Goal: Navigation & Orientation: Find specific page/section

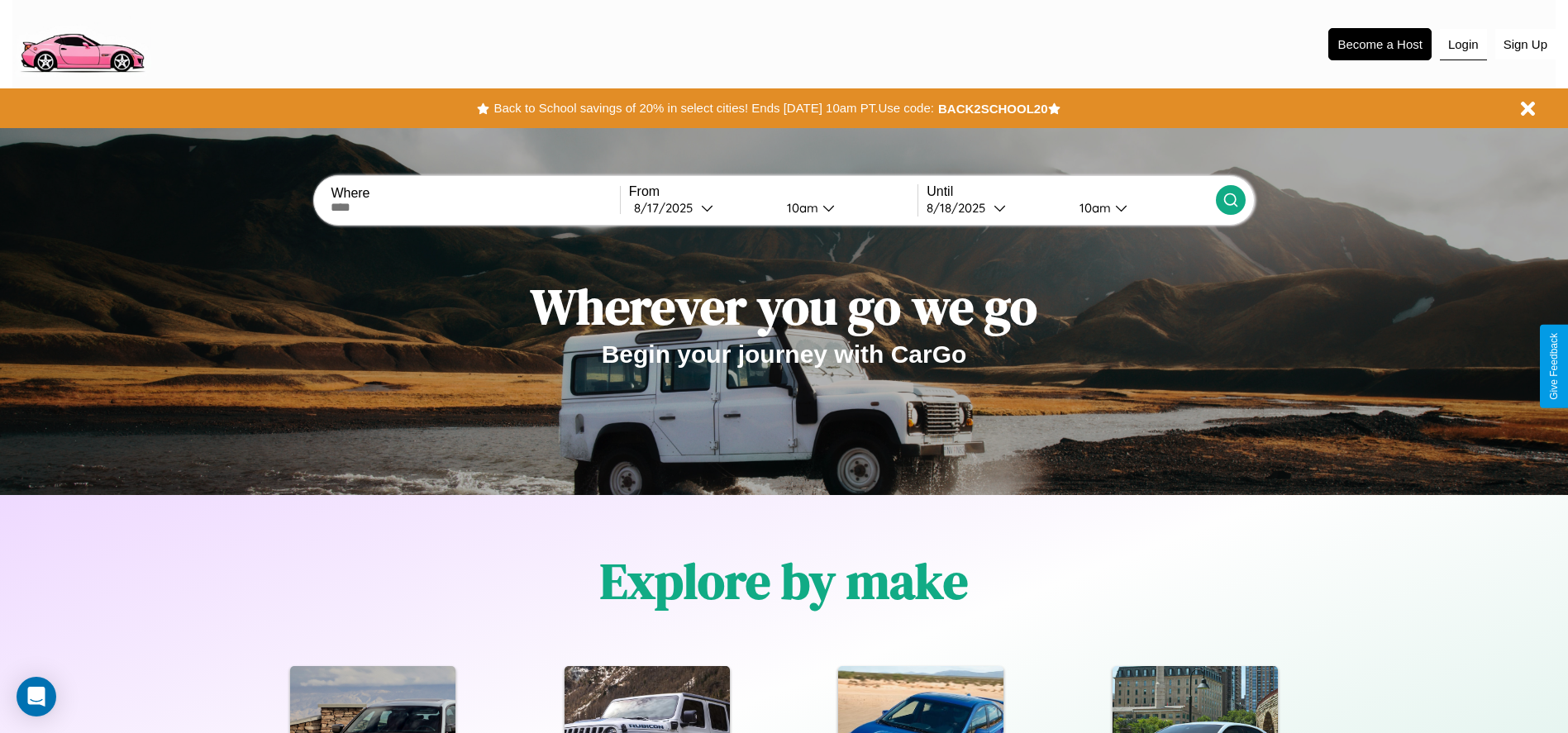
click at [1463, 44] on button "Login" at bounding box center [1463, 45] width 47 height 32
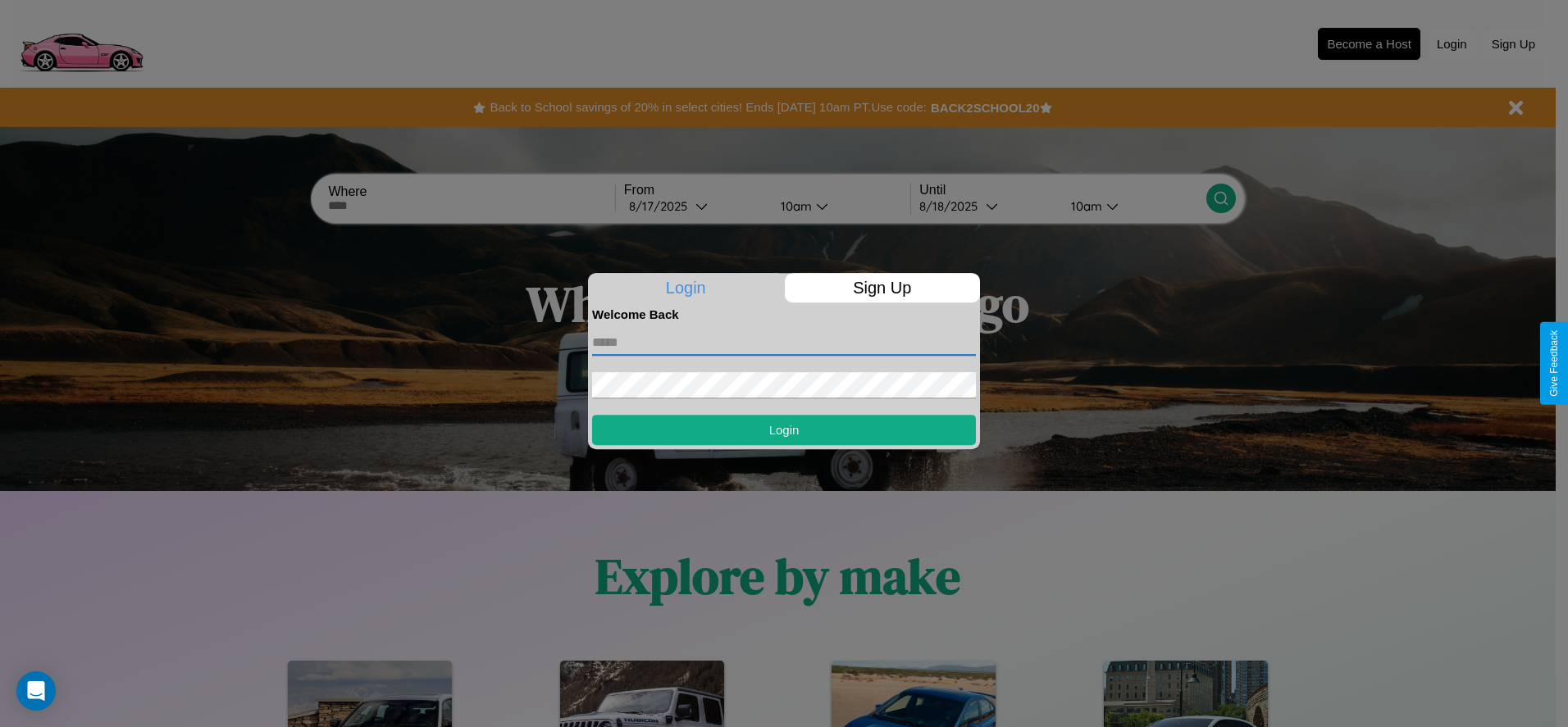
click at [784, 342] on input "text" at bounding box center [784, 343] width 384 height 27
type input "**********"
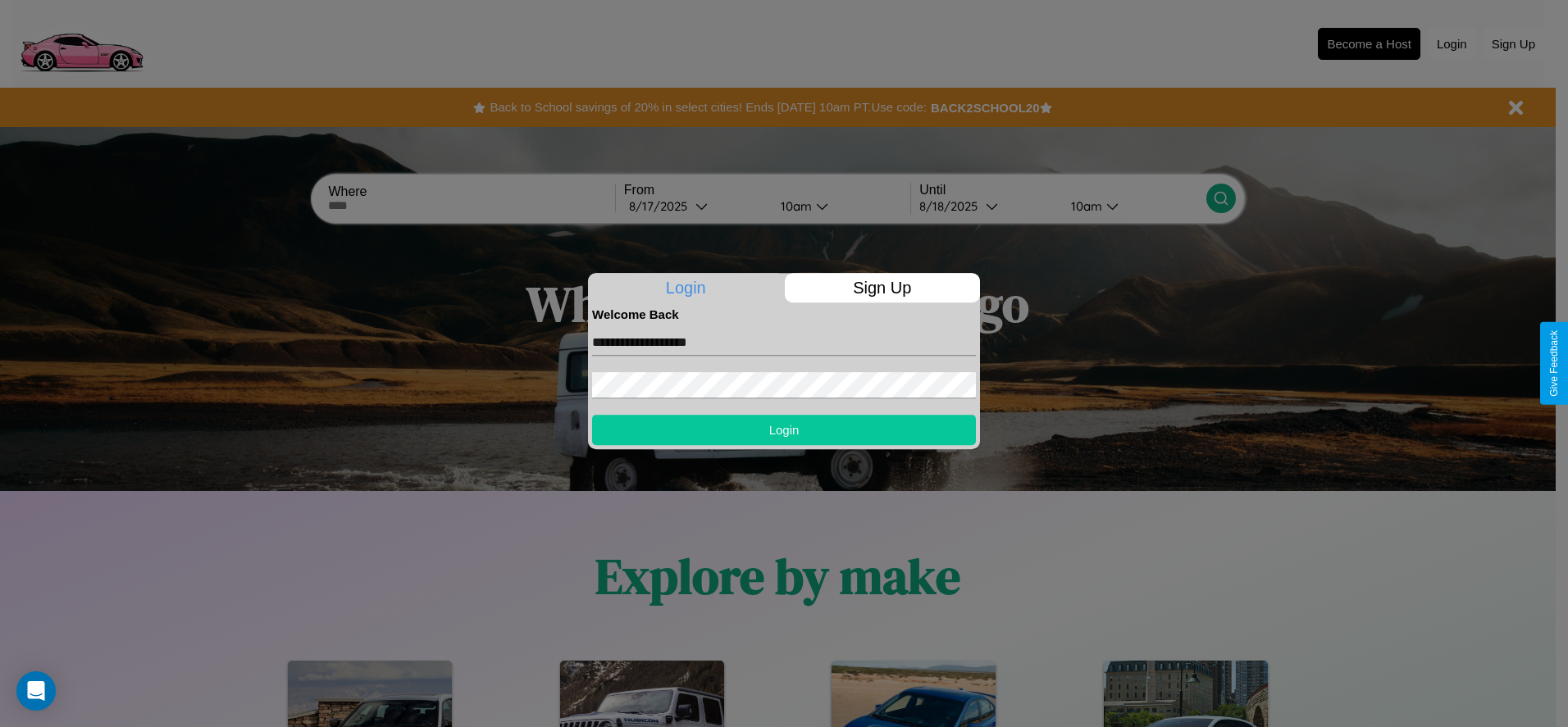
click at [784, 430] on button "Login" at bounding box center [784, 430] width 384 height 31
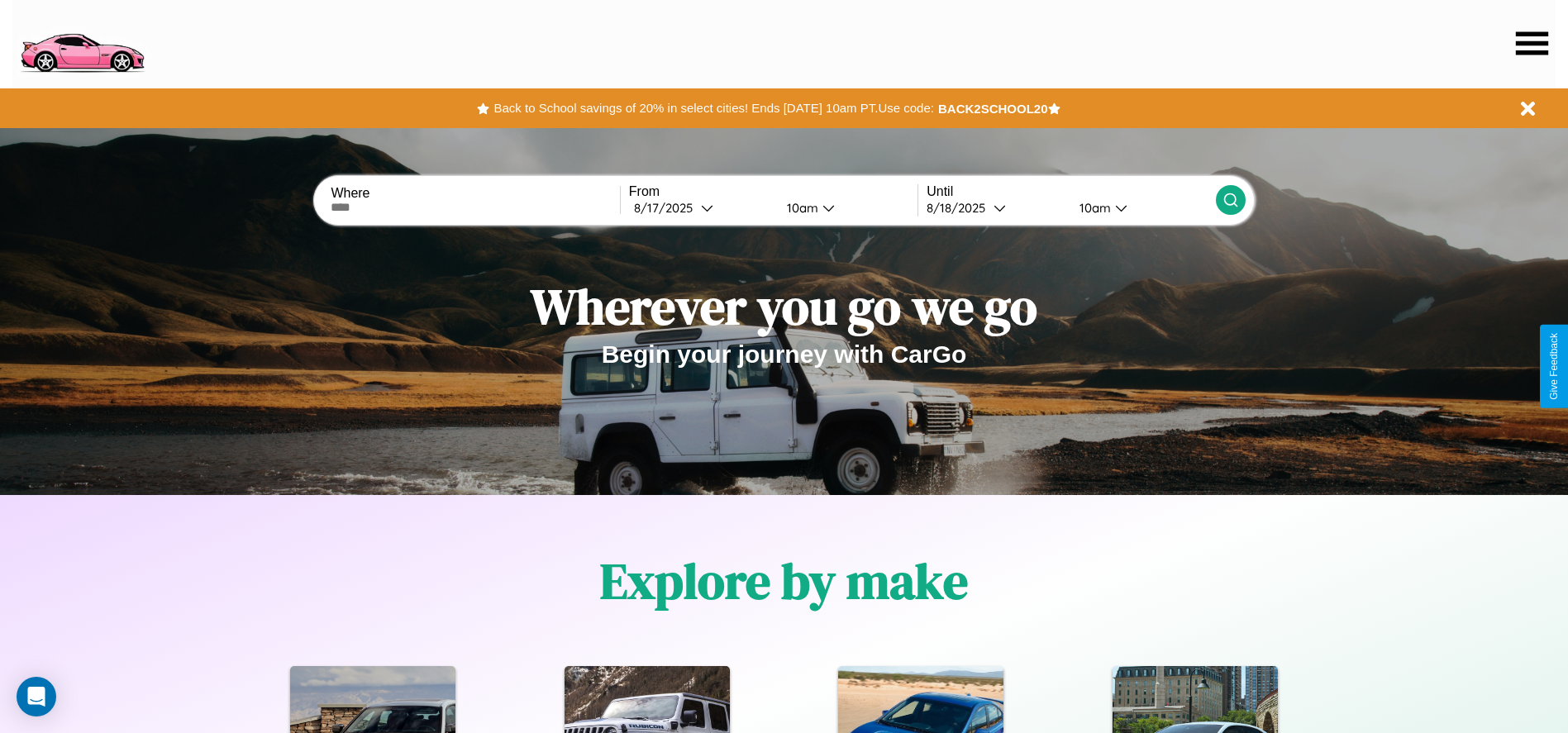
click at [1532, 43] on icon at bounding box center [1532, 44] width 32 height 23
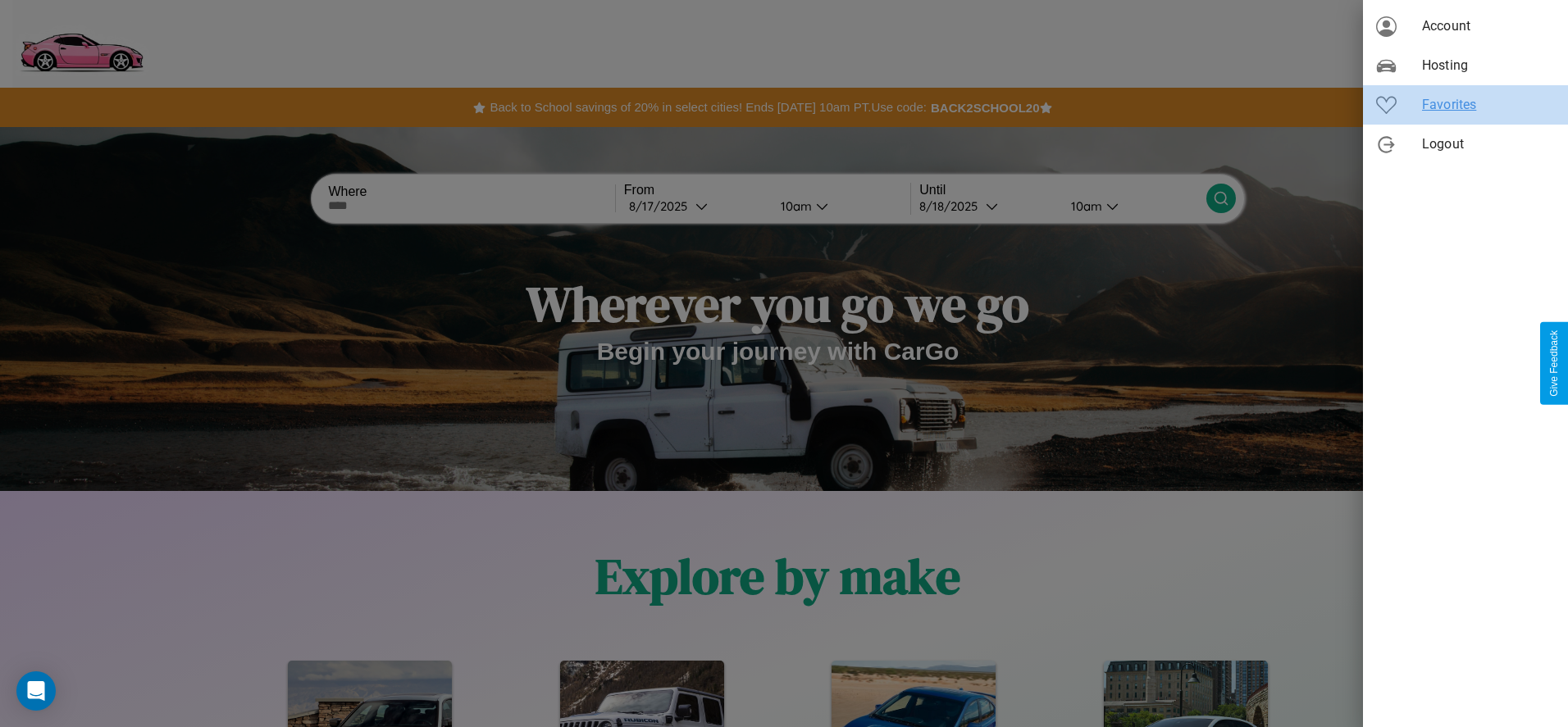
click at [1465, 105] on span "Favorites" at bounding box center [1488, 105] width 133 height 20
